Goal: Communication & Community: Answer question/provide support

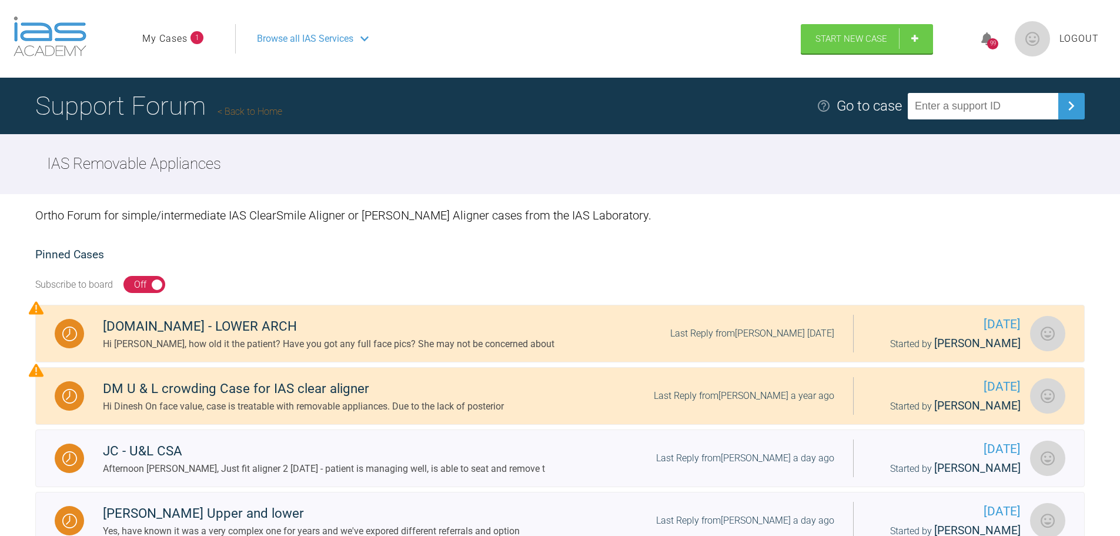
click at [165, 36] on link "My Cases" at bounding box center [164, 38] width 45 height 15
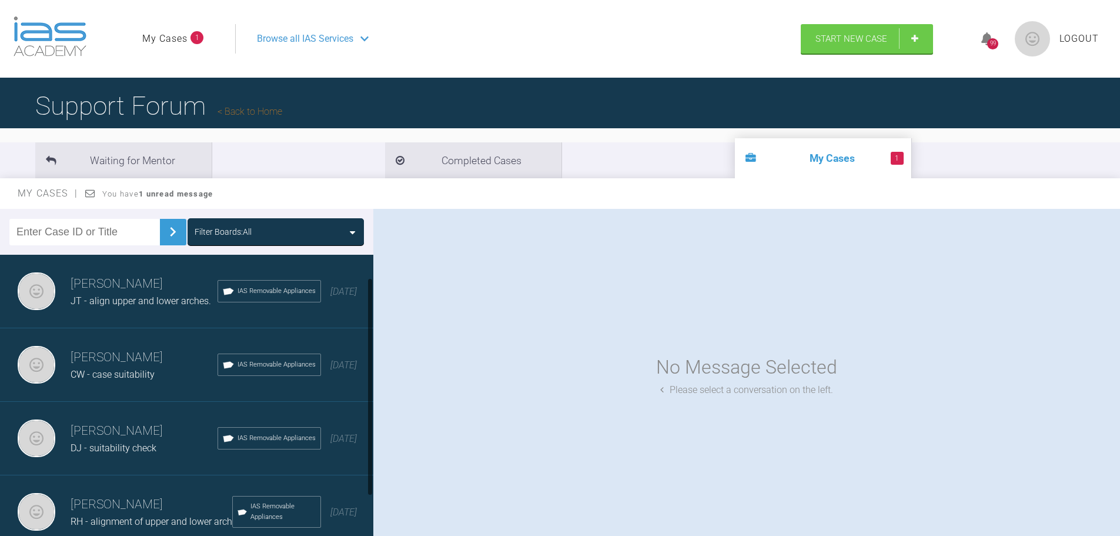
scroll to position [89, 0]
click at [93, 517] on span "AA - alignment with CSA" at bounding box center [121, 522] width 101 height 11
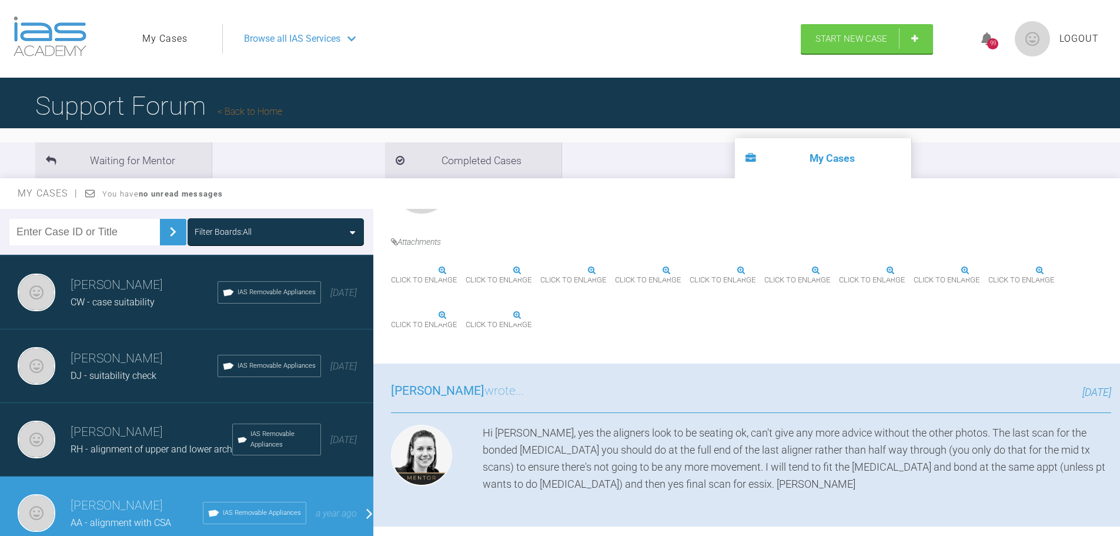
scroll to position [59, 0]
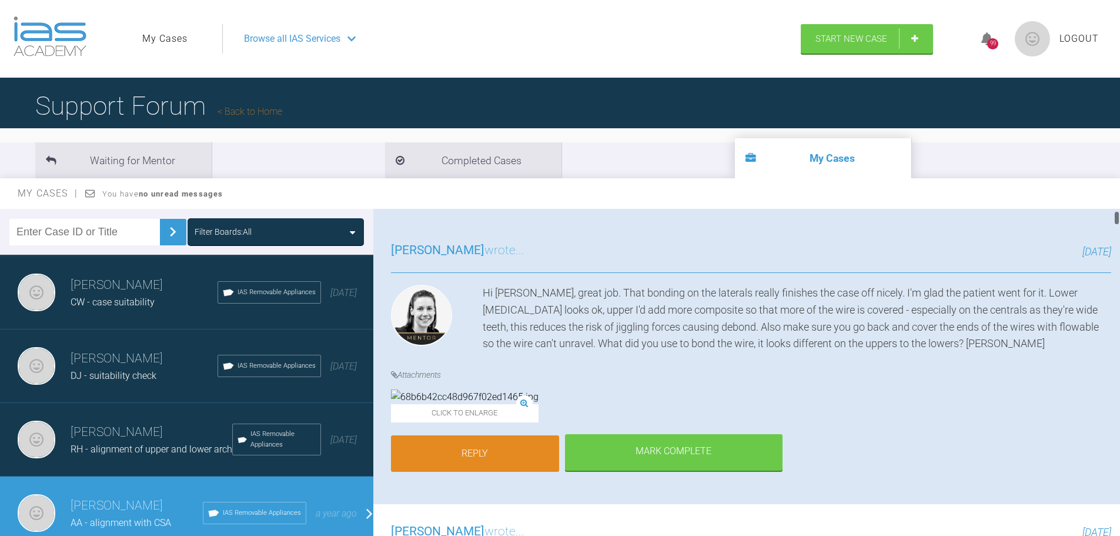
click at [503, 472] on link "Reply" at bounding box center [475, 453] width 168 height 36
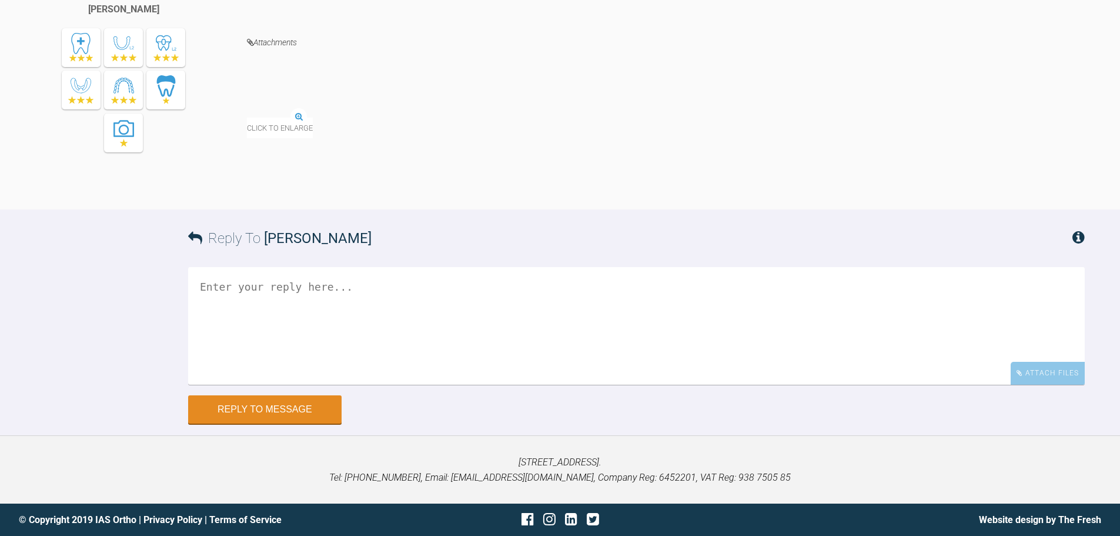
scroll to position [16844, 0]
click at [408, 347] on textarea at bounding box center [636, 326] width 897 height 118
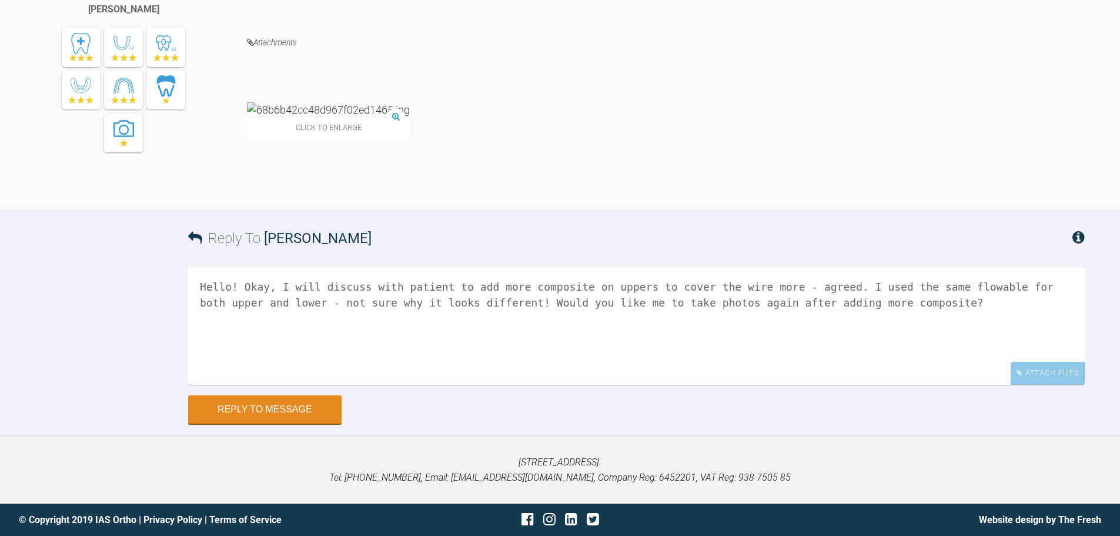
scroll to position [16667, 0]
type textarea "Hello! Okay, I will discuss with patient to add more composite on uppers to cov…"
click at [298, 117] on img at bounding box center [328, 109] width 163 height 15
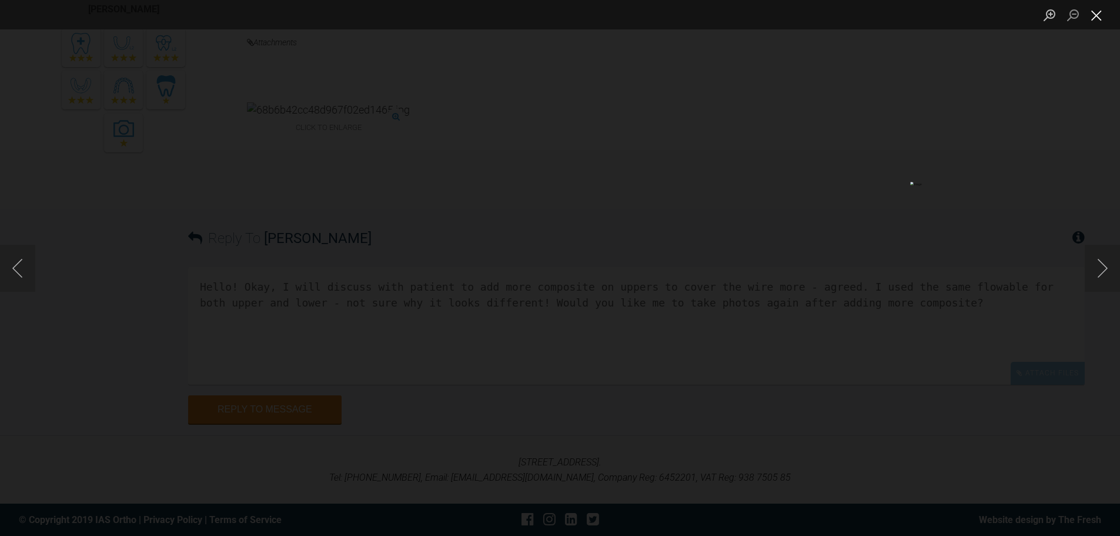
click at [1100, 22] on button "Close lightbox" at bounding box center [1097, 15] width 24 height 21
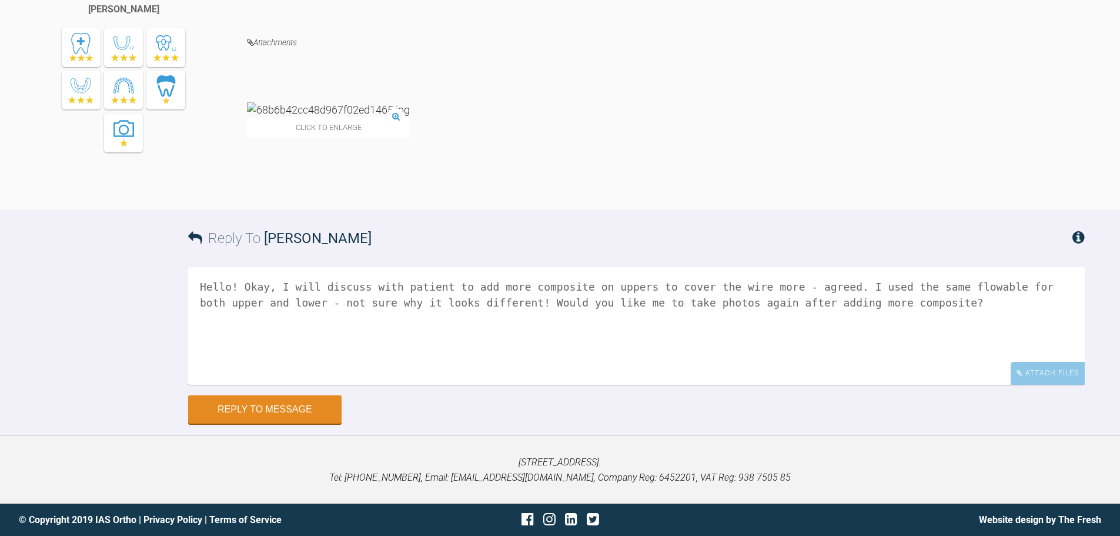
click at [303, 117] on img at bounding box center [328, 109] width 163 height 15
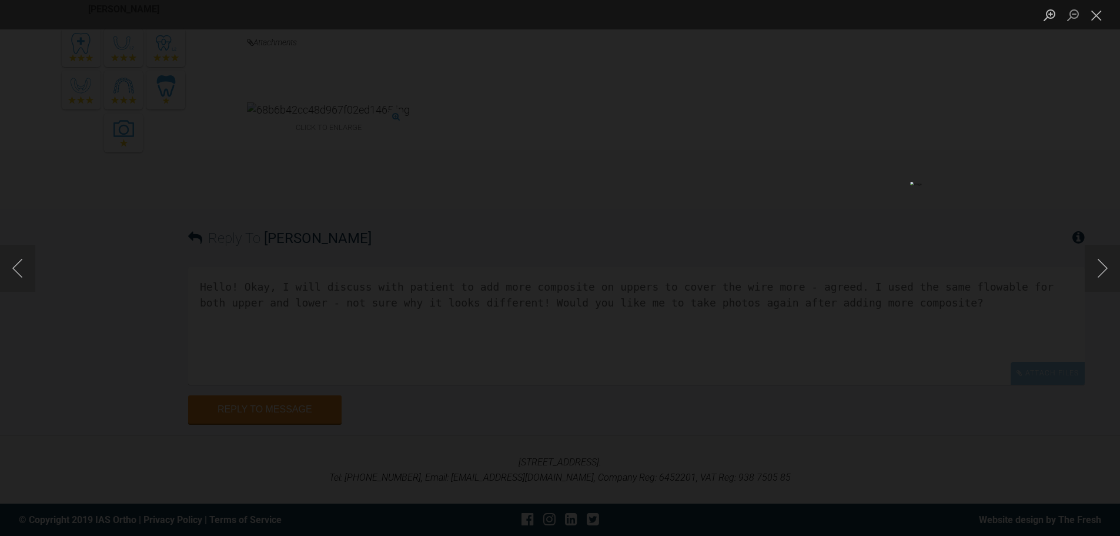
click at [975, 137] on div "Lightbox" at bounding box center [560, 268] width 1120 height 536
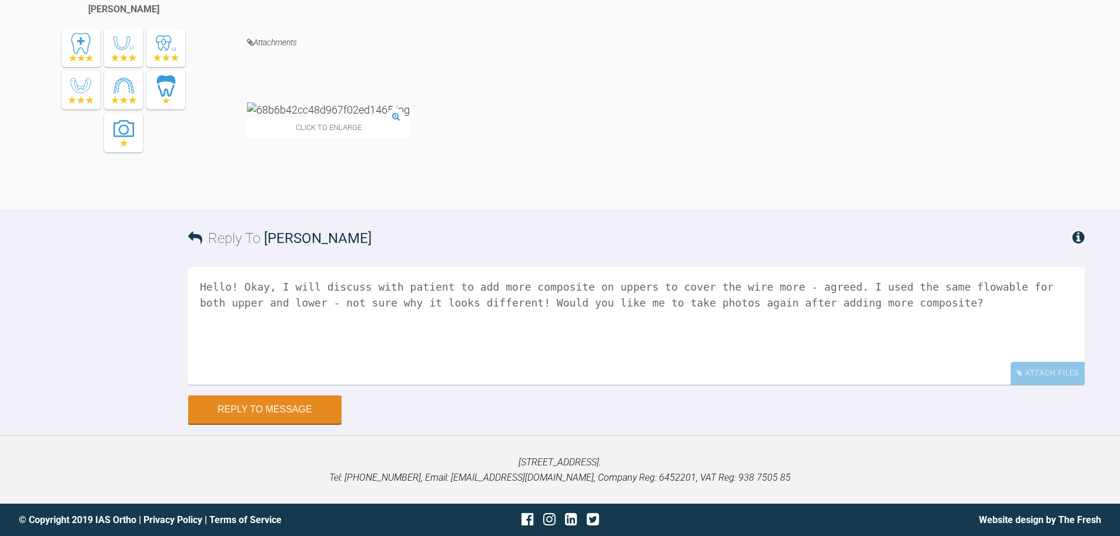
scroll to position [16844, 0]
click at [229, 416] on button "Reply to Message" at bounding box center [264, 410] width 153 height 28
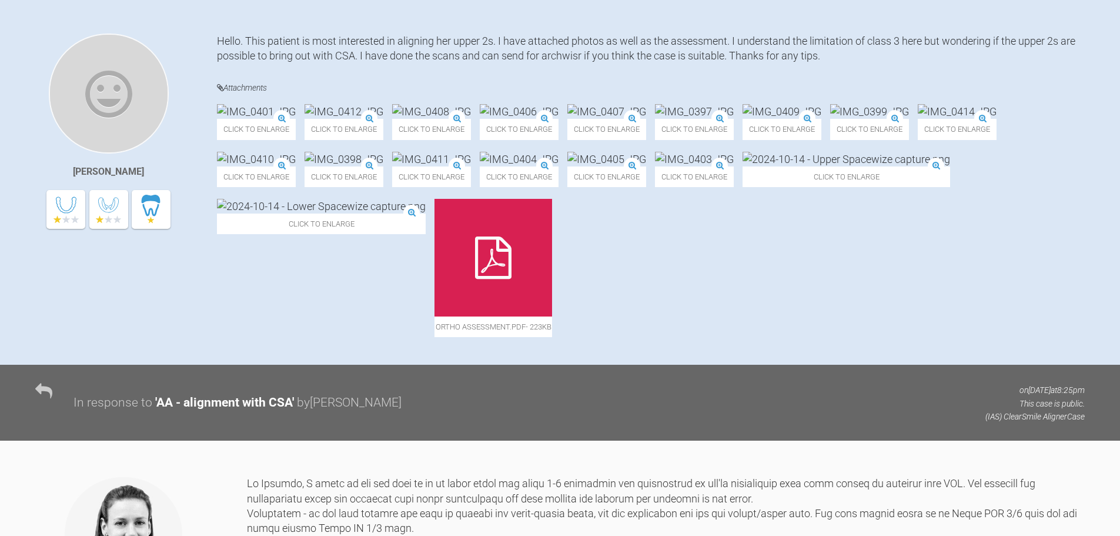
scroll to position [0, 0]
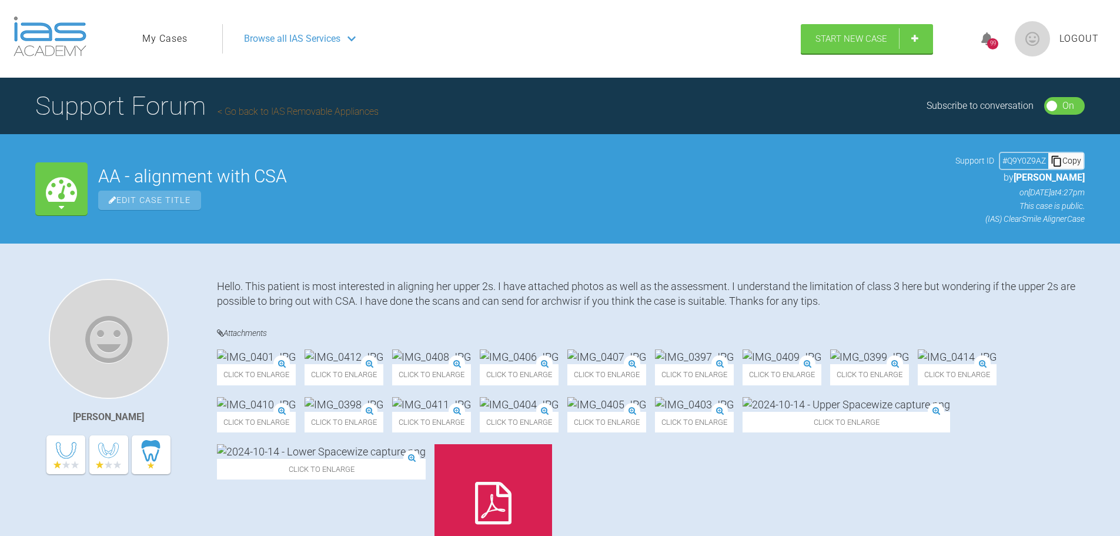
click at [55, 200] on icon at bounding box center [61, 188] width 31 height 31
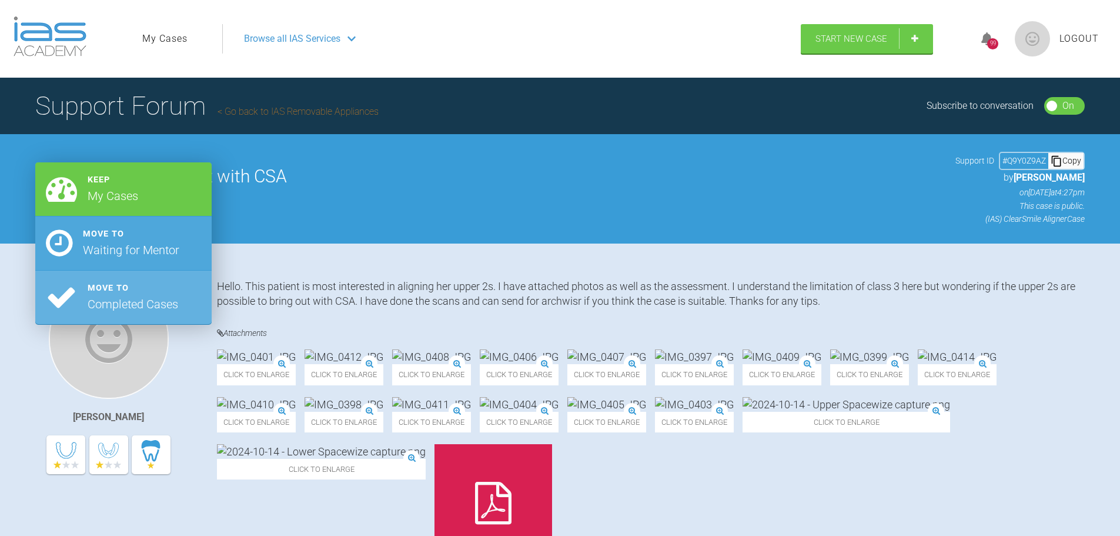
click at [107, 227] on div "Move to" at bounding box center [131, 234] width 96 height 14
